Goal: Check status: Check status

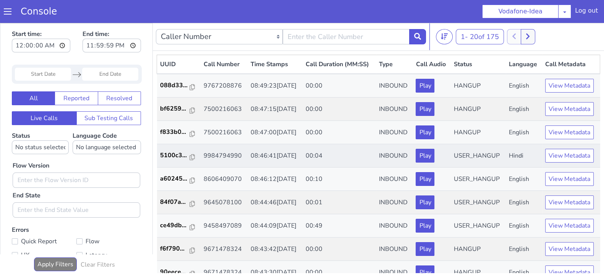
scroll to position [266, 0]
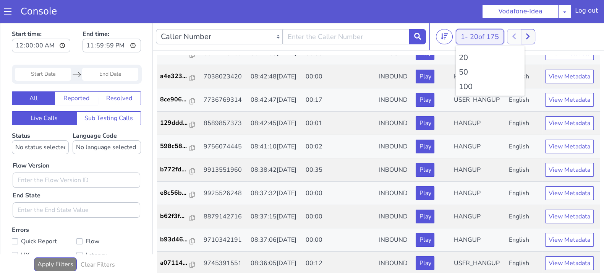
click at [460, 37] on button "1 - 20 of 175" at bounding box center [480, 36] width 48 height 15
click at [466, 86] on li "100" at bounding box center [490, 86] width 63 height 11
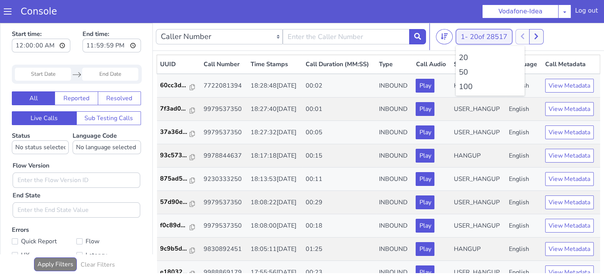
click at [476, 41] on span "20 of 28517" at bounding box center [488, 36] width 37 height 9
click at [466, 85] on li "100" at bounding box center [490, 86] width 63 height 11
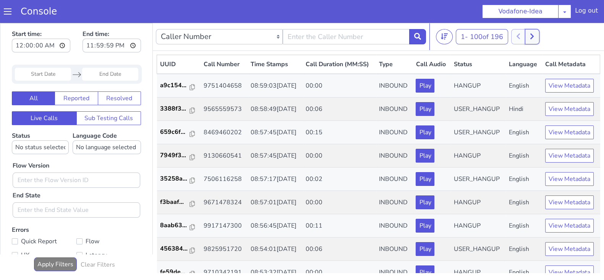
click at [533, 35] on icon at bounding box center [532, 36] width 4 height 7
click at [522, 36] on button at bounding box center [527, 36] width 14 height 15
click at [533, 39] on icon at bounding box center [532, 36] width 4 height 7
click at [532, 39] on button at bounding box center [527, 36] width 14 height 15
click at [537, 39] on button at bounding box center [532, 36] width 14 height 15
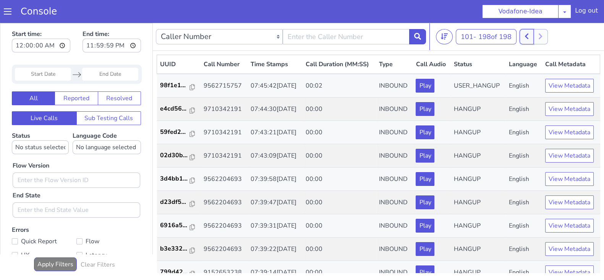
click at [530, 39] on button at bounding box center [527, 36] width 14 height 15
click at [534, 37] on icon at bounding box center [532, 36] width 4 height 7
click at [529, 37] on icon at bounding box center [526, 37] width 3 height 6
click at [534, 38] on icon at bounding box center [532, 36] width 4 height 7
click at [524, 37] on button at bounding box center [527, 36] width 14 height 15
